Goal: Task Accomplishment & Management: Manage account settings

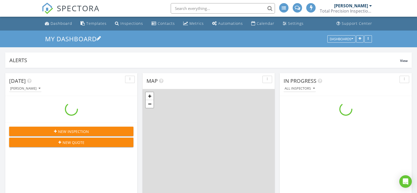
scroll to position [475, 417]
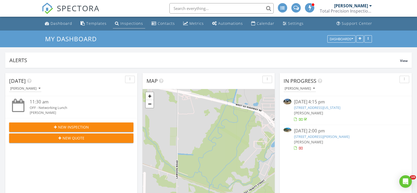
click at [127, 26] on link "Inspections" at bounding box center [129, 24] width 32 height 10
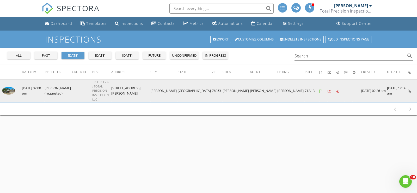
click at [409, 89] on icon at bounding box center [409, 90] width 3 height 3
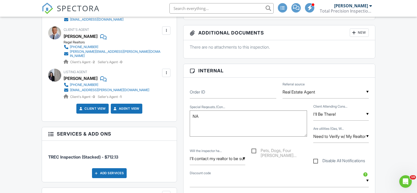
scroll to position [212, 0]
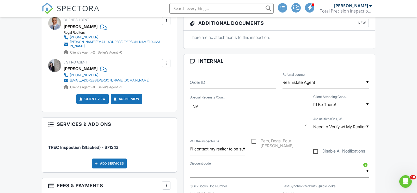
click at [290, 173] on input "text" at bounding box center [279, 170] width 179 height 13
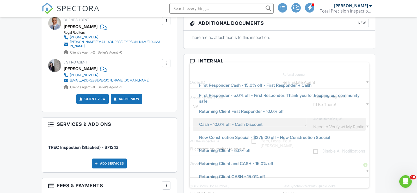
click at [243, 122] on span "Cash - 10.0% off - Cash Discount" at bounding box center [231, 124] width 72 height 13
type input "Cash - 10.0% off - Cash Discount"
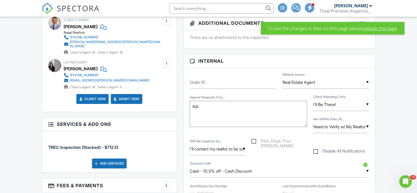
click at [368, 26] on link "refresh the page" at bounding box center [380, 28] width 34 height 7
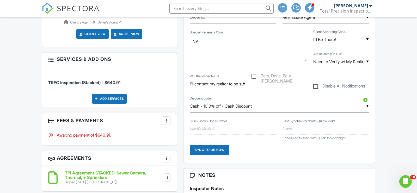
scroll to position [330, 0]
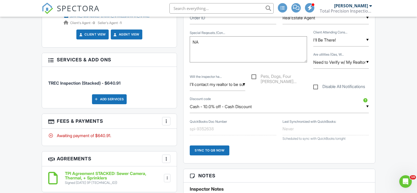
click at [165, 119] on div at bounding box center [166, 120] width 5 height 5
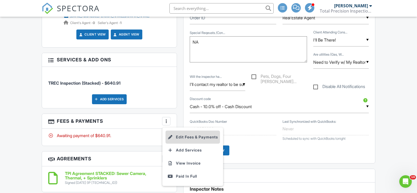
click at [181, 130] on li "Edit Fees & Payments" at bounding box center [192, 136] width 54 height 13
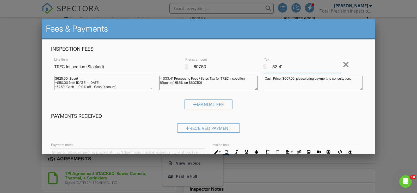
click at [287, 65] on input "33.41" at bounding box center [302, 66] width 77 height 13
type input "3"
drag, startPoint x: 212, startPoint y: 83, endPoint x: 150, endPoint y: 78, distance: 62.0
click at [150, 78] on div "Line Item TREC Inspection (Stacked) $ Pretax amount 607.50 $ Tax Remove $625.00…" at bounding box center [208, 75] width 315 height 38
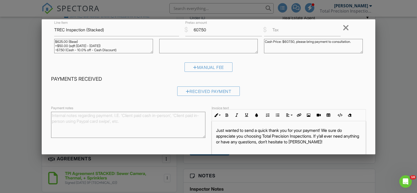
scroll to position [61, 0]
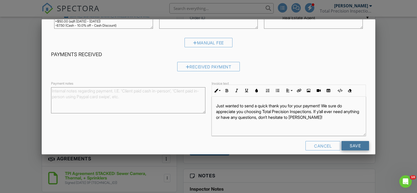
click at [354, 144] on input "Save" at bounding box center [355, 145] width 28 height 9
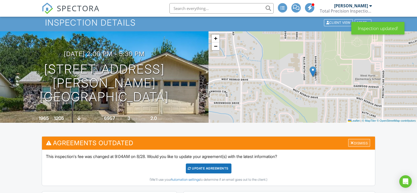
click at [353, 140] on div "Dismiss" at bounding box center [359, 143] width 22 height 8
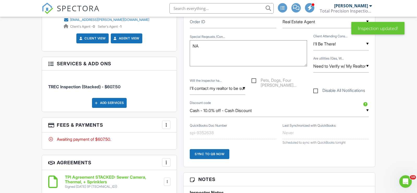
scroll to position [272, 0]
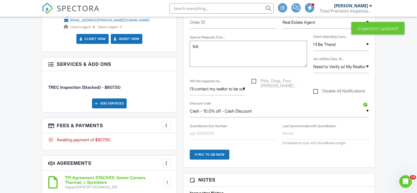
click at [168, 122] on div at bounding box center [166, 124] width 5 height 5
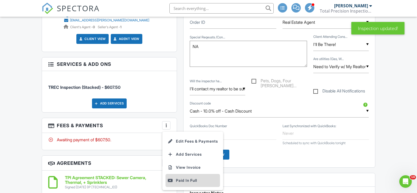
click at [183, 177] on div "Paid In Full" at bounding box center [193, 180] width 50 height 6
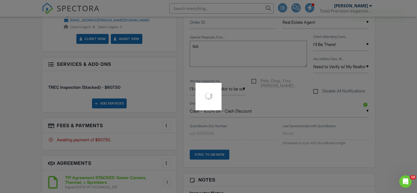
scroll to position [308, 0]
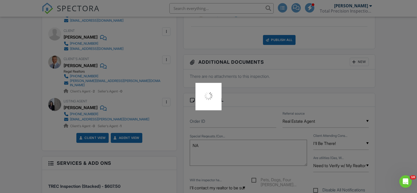
scroll to position [168, 0]
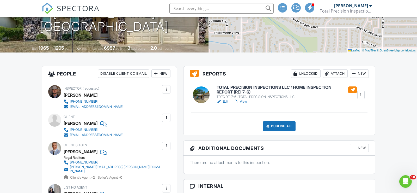
click at [281, 88] on h6 "TOTAL PRECISION INSPECTIONS LLC : HOME INSPECTION REPORT (REI 7-6)" at bounding box center [287, 89] width 140 height 9
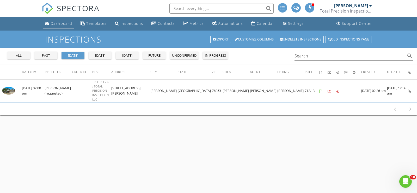
click at [52, 17] on li "Dashboard" at bounding box center [59, 24] width 34 height 14
click at [56, 22] on div "Dashboard" at bounding box center [62, 23] width 22 height 5
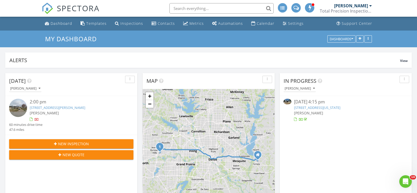
scroll to position [475, 417]
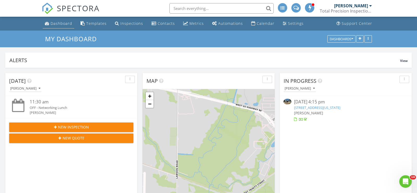
click at [53, 24] on div "Dashboard" at bounding box center [62, 23] width 22 height 5
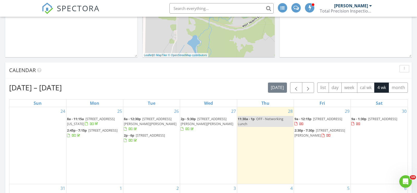
scroll to position [211, 0]
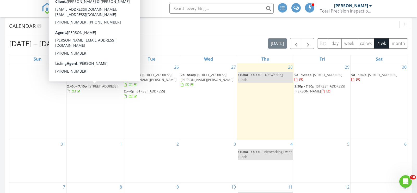
click at [328, 167] on div "5" at bounding box center [322, 161] width 57 height 42
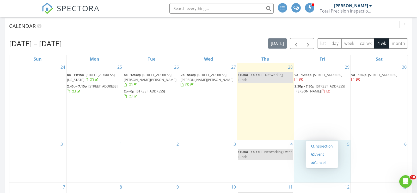
click at [320, 116] on div "29 9a - 12:15p [STREET_ADDRESS] 2:30p - 7:30p [STREET_ADDRESS][PERSON_NAME]" at bounding box center [322, 101] width 57 height 77
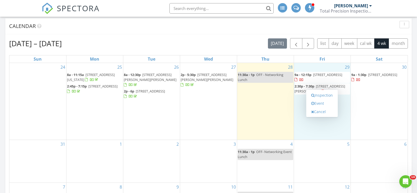
click at [261, 109] on div "28 11:30a - 1p OFF - Networking Lunch" at bounding box center [265, 101] width 57 height 77
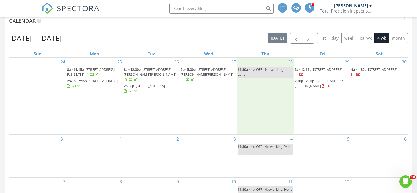
scroll to position [219, 0]
